Goal: Information Seeking & Learning: Learn about a topic

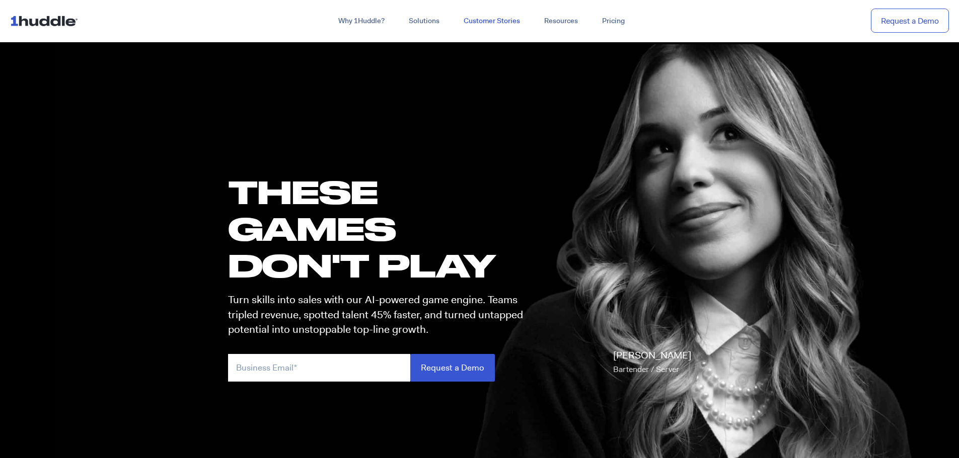
click at [498, 22] on link "Customer Stories" at bounding box center [491, 21] width 81 height 18
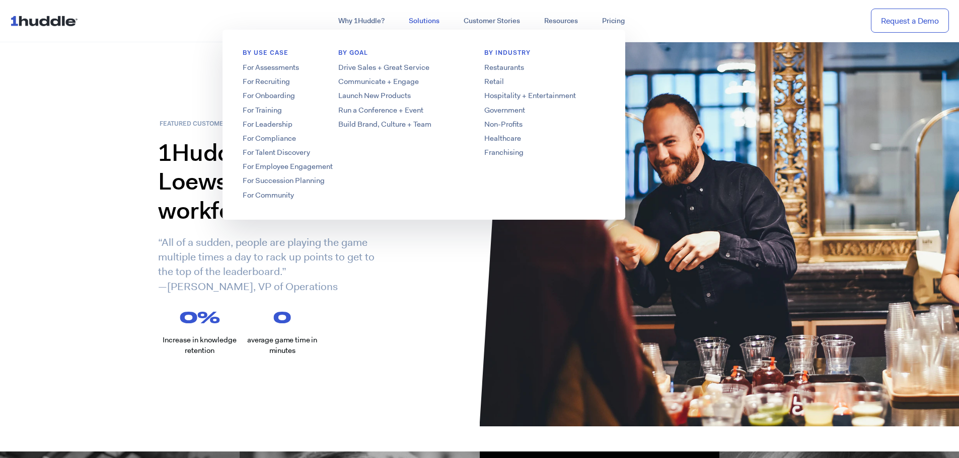
click at [429, 19] on link "Solutions" at bounding box center [424, 21] width 55 height 18
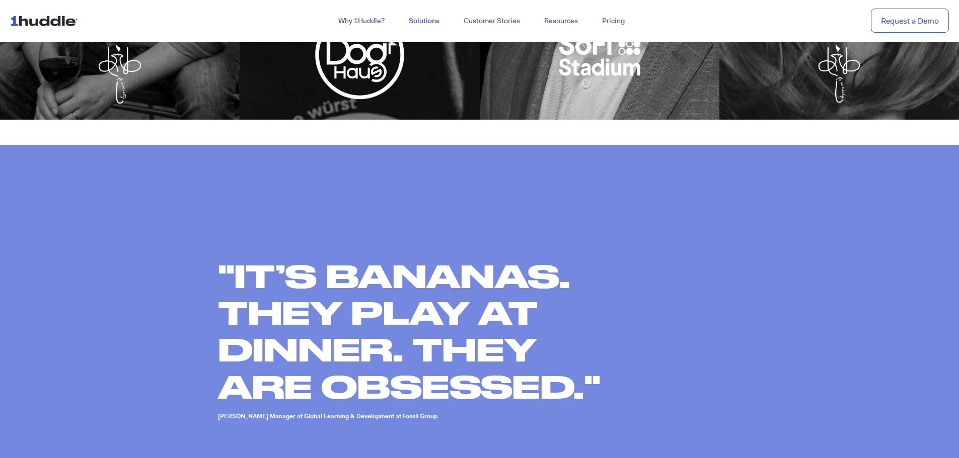
scroll to position [403, 0]
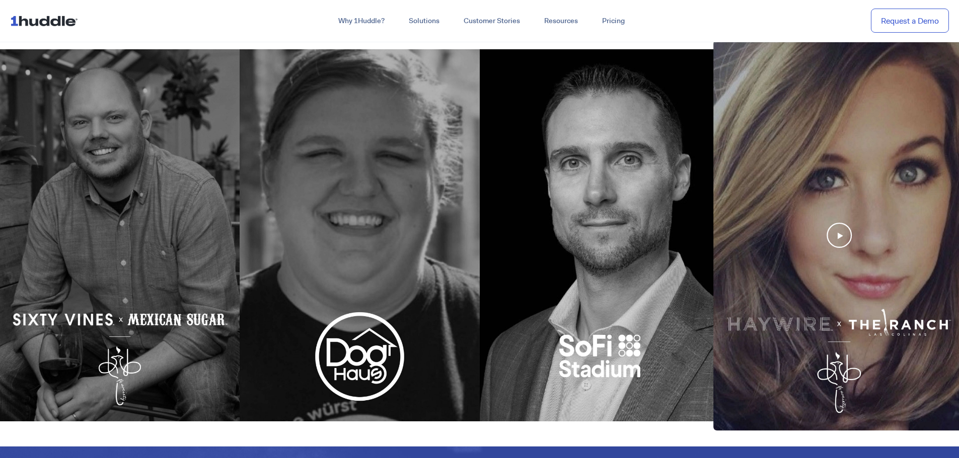
click at [835, 232] on div at bounding box center [839, 235] width 252 height 391
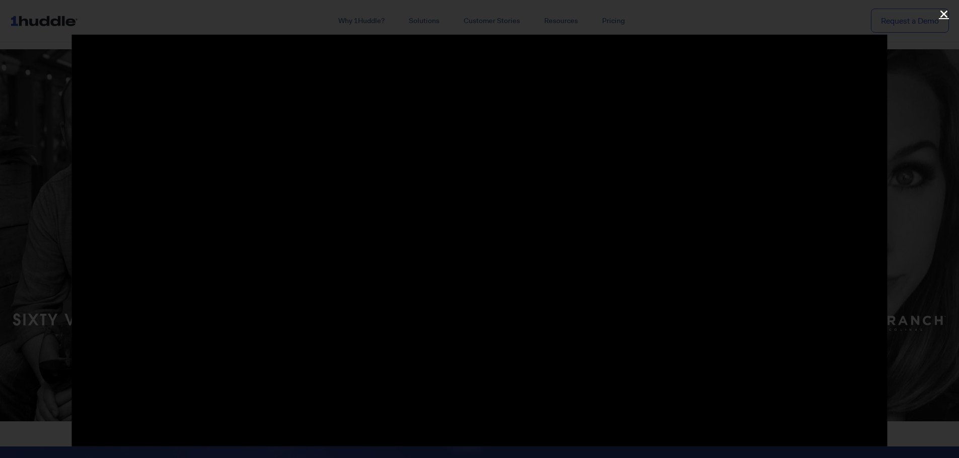
click at [938, 15] on link "Close (Esc)" at bounding box center [943, 14] width 15 height 15
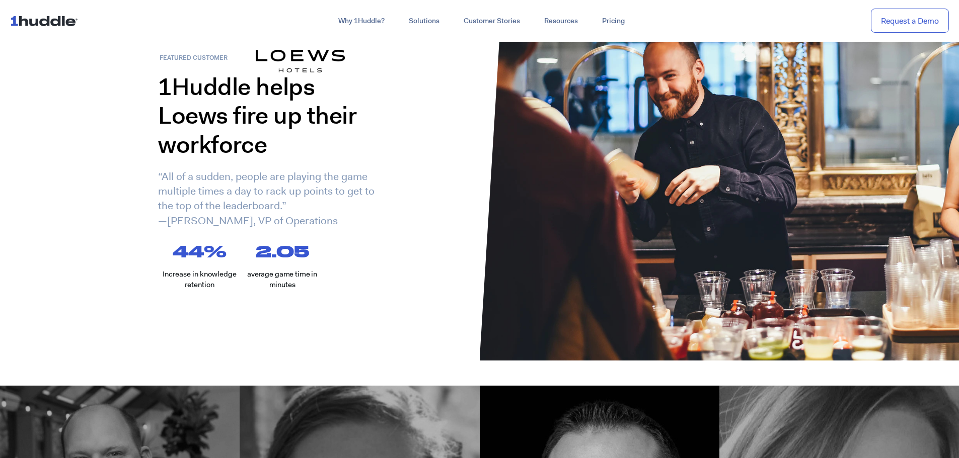
scroll to position [0, 0]
